Goal: Book appointment/travel/reservation

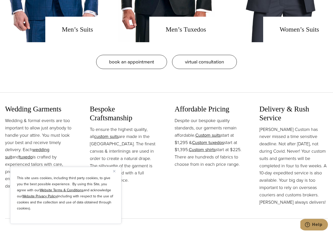
scroll to position [544, 0]
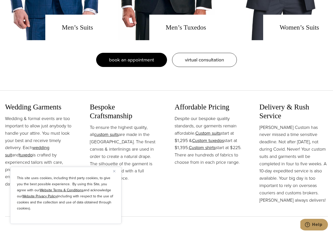
click at [145, 59] on span "book an appointment" at bounding box center [131, 59] width 45 height 7
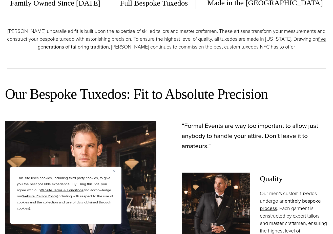
scroll to position [260, 0]
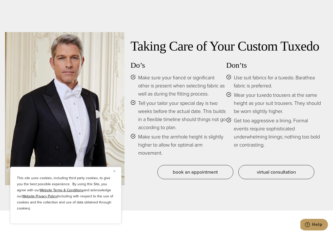
scroll to position [2264, 0]
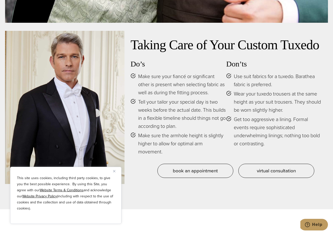
click at [306, 72] on span "Use suit fabrics for a tuxedo. Barathea fabric is preferred." at bounding box center [277, 80] width 88 height 16
drag, startPoint x: 297, startPoint y: 72, endPoint x: 246, endPoint y: 80, distance: 51.7
click at [246, 80] on span "Use suit fabrics for a tuxedo. Barathea fabric is preferred." at bounding box center [277, 80] width 88 height 16
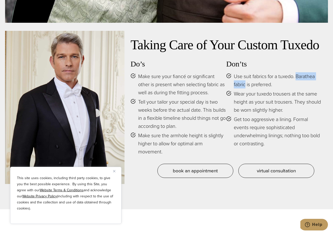
copy span "Barathea fabric"
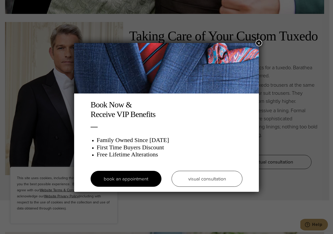
click at [258, 43] on button "×" at bounding box center [258, 43] width 7 height 7
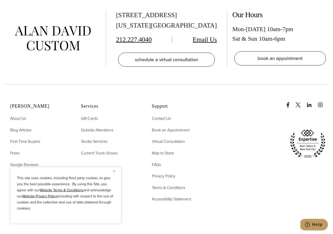
scroll to position [3114, 0]
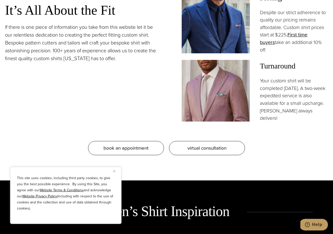
scroll to position [511, 0]
